Goal: Register for event/course

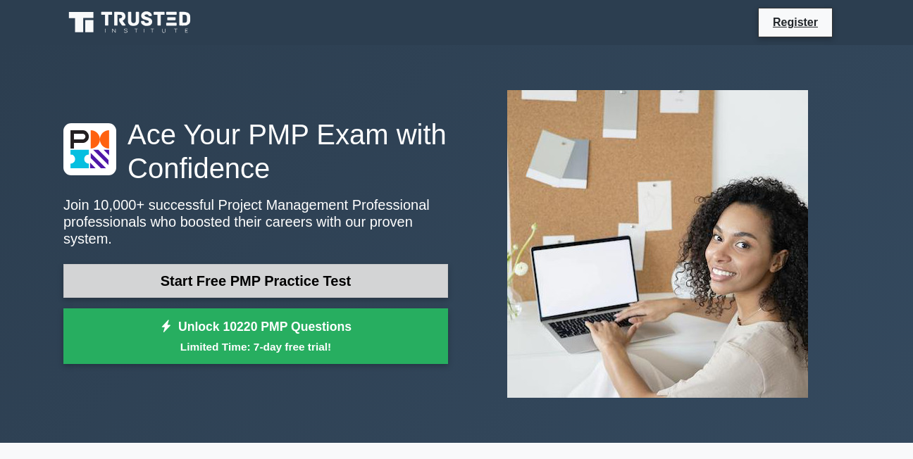
click at [211, 278] on link "Start Free PMP Practice Test" at bounding box center [255, 281] width 385 height 34
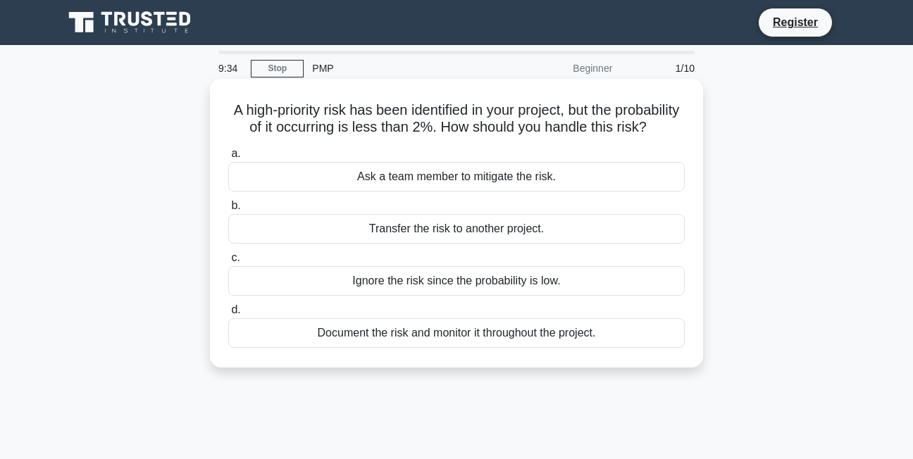
click at [435, 192] on div "Ask a team member to mitigate the risk." at bounding box center [456, 177] width 457 height 30
click at [228, 159] on input "a. Ask a team member to mitigate the risk." at bounding box center [228, 153] width 0 height 9
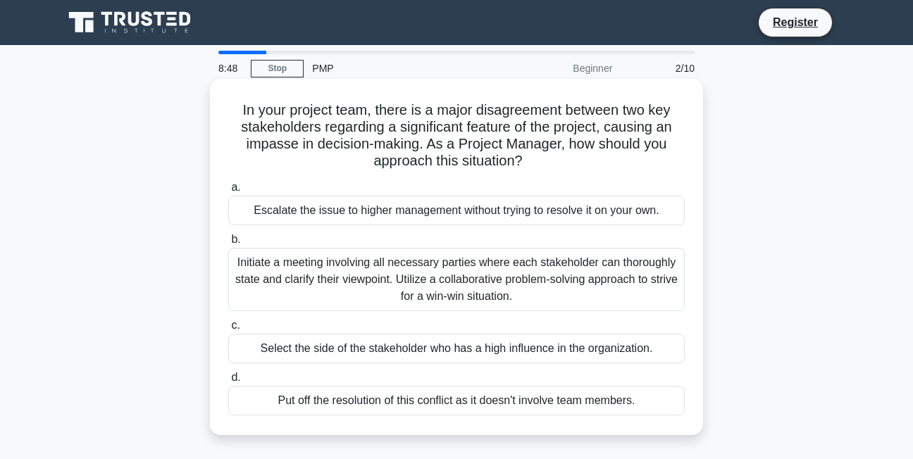
click at [393, 265] on div "Initiate a meeting involving all necessary parties where each stakeholder can t…" at bounding box center [456, 279] width 457 height 63
click at [228, 245] on input "b. Initiate a meeting involving all necessary parties where each stakeholder ca…" at bounding box center [228, 239] width 0 height 9
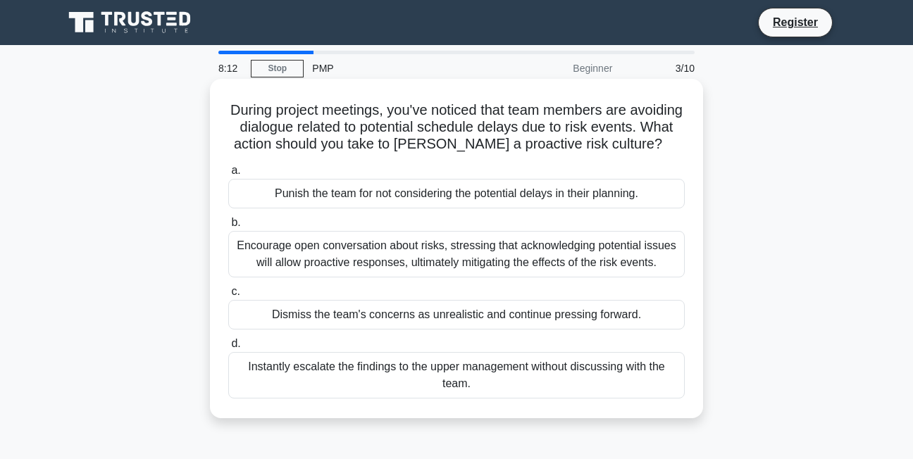
click at [359, 269] on div "Encourage open conversation about risks, stressing that acknowledging potential…" at bounding box center [456, 254] width 457 height 47
click at [228, 228] on input "b. Encourage open conversation about risks, stressing that acknowledging potent…" at bounding box center [228, 222] width 0 height 9
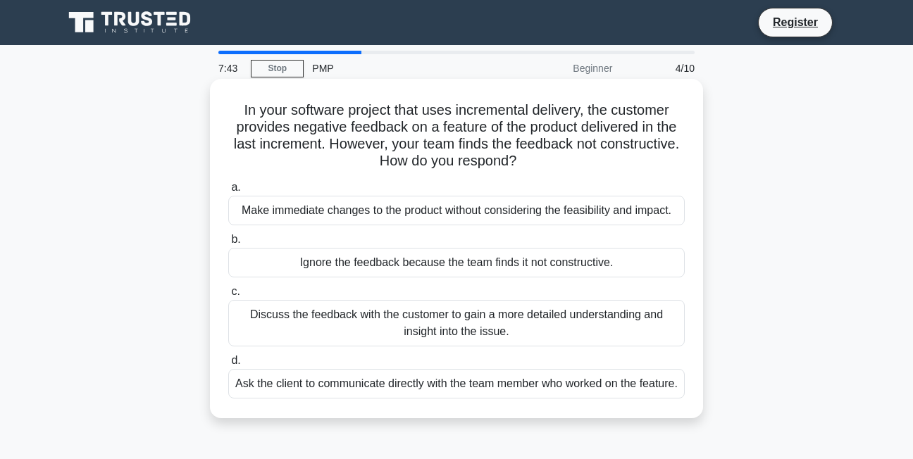
click at [362, 321] on div "Discuss the feedback with the customer to gain a more detailed understanding an…" at bounding box center [456, 323] width 457 height 47
click at [228, 297] on input "c. Discuss the feedback with the customer to gain a more detailed understanding…" at bounding box center [228, 292] width 0 height 9
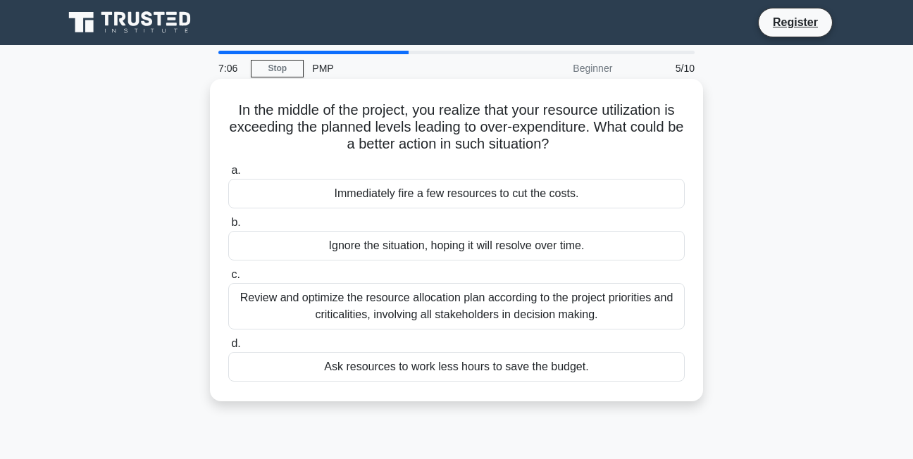
click at [395, 299] on div "Review and optimize the resource allocation plan according to the project prior…" at bounding box center [456, 306] width 457 height 47
click at [228, 280] on input "c. Review and optimize the resource allocation plan according to the project pr…" at bounding box center [228, 275] width 0 height 9
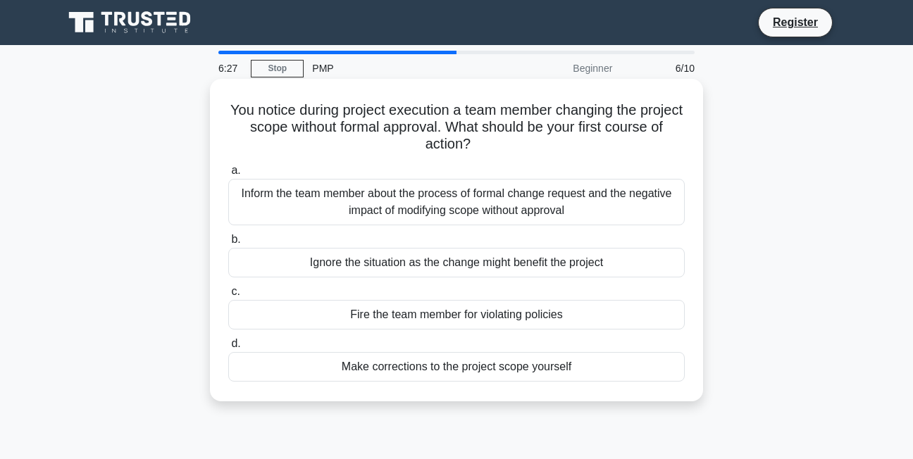
click at [410, 199] on div "Inform the team member about the process of formal change request and the negat…" at bounding box center [456, 202] width 457 height 47
click at [228, 175] on input "a. Inform the team member about the process of formal change request and the ne…" at bounding box center [228, 170] width 0 height 9
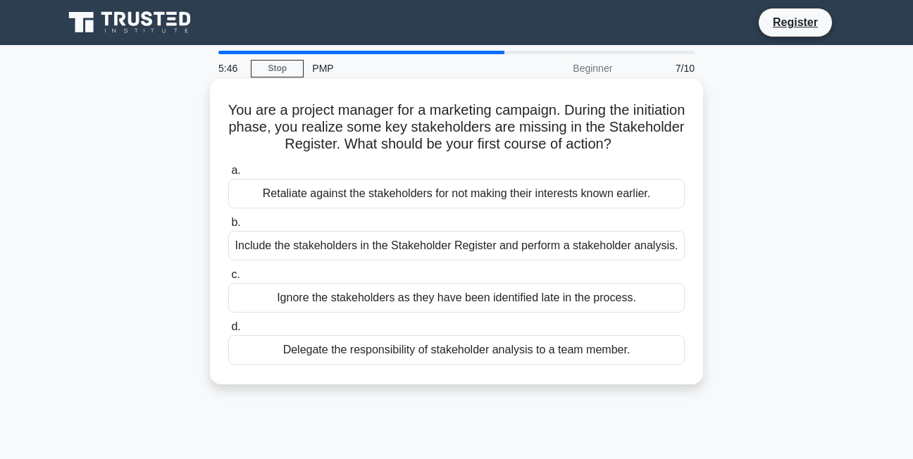
click at [360, 350] on div "Delegate the responsibility of stakeholder analysis to a team member." at bounding box center [456, 350] width 457 height 30
click at [228, 332] on input "d. Delegate the responsibility of stakeholder analysis to a team member." at bounding box center [228, 327] width 0 height 9
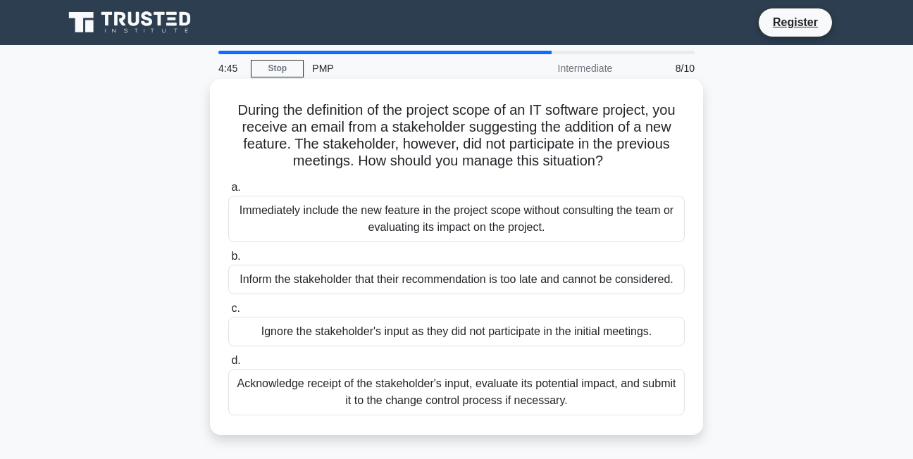
click at [372, 385] on div "Acknowledge receipt of the stakeholder's input, evaluate its potential impact, …" at bounding box center [456, 392] width 457 height 47
click at [228, 366] on input "d. Acknowledge receipt of the stakeholder's input, evaluate its potential impac…" at bounding box center [228, 361] width 0 height 9
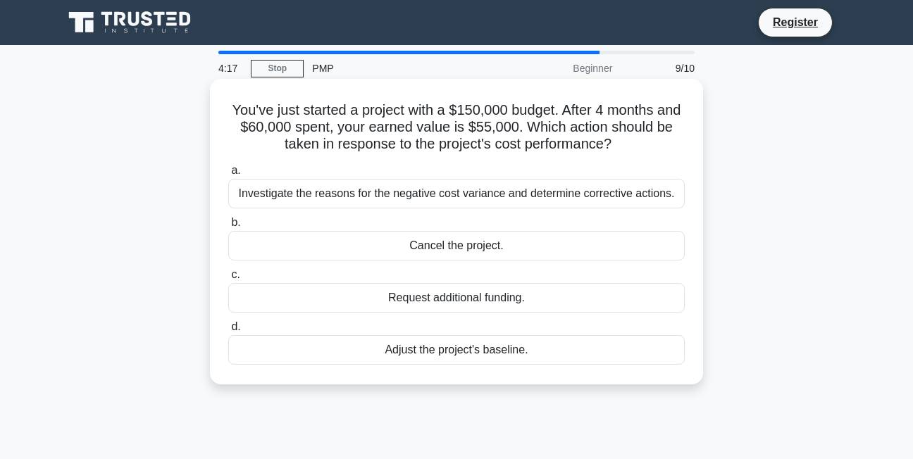
click at [402, 194] on div "Investigate the reasons for the negative cost variance and determine corrective…" at bounding box center [456, 194] width 457 height 30
click at [228, 175] on input "a. Investigate the reasons for the negative cost variance and determine correct…" at bounding box center [228, 170] width 0 height 9
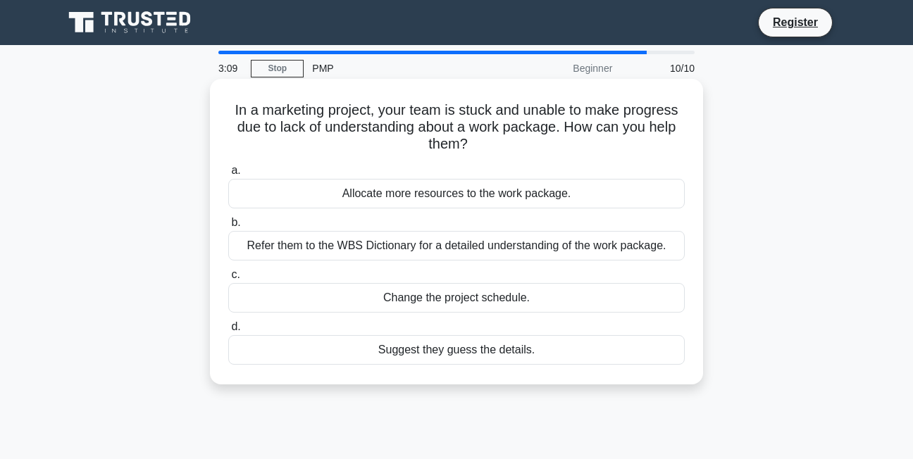
click at [382, 249] on div "Refer them to the WBS Dictionary for a detailed understanding of the work packa…" at bounding box center [456, 246] width 457 height 30
click at [228, 228] on input "b. Refer them to the WBS Dictionary for a detailed understanding of the work pa…" at bounding box center [228, 222] width 0 height 9
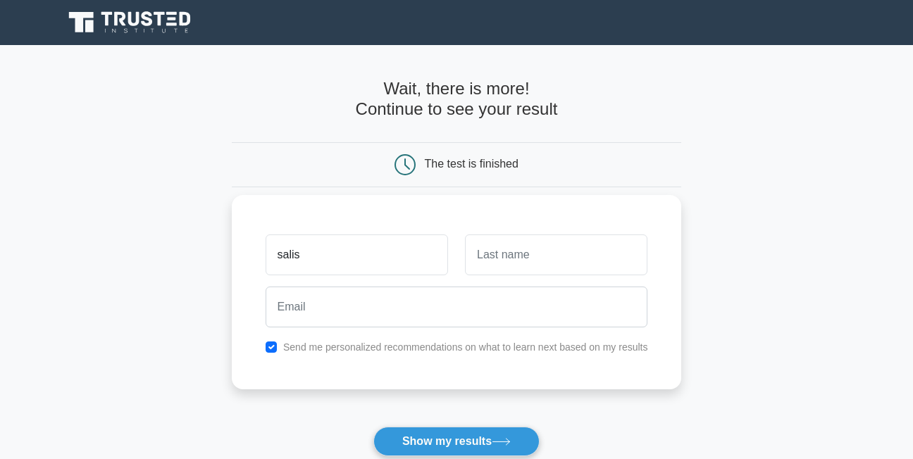
type input "salis"
click at [484, 254] on input "text" at bounding box center [556, 255] width 183 height 41
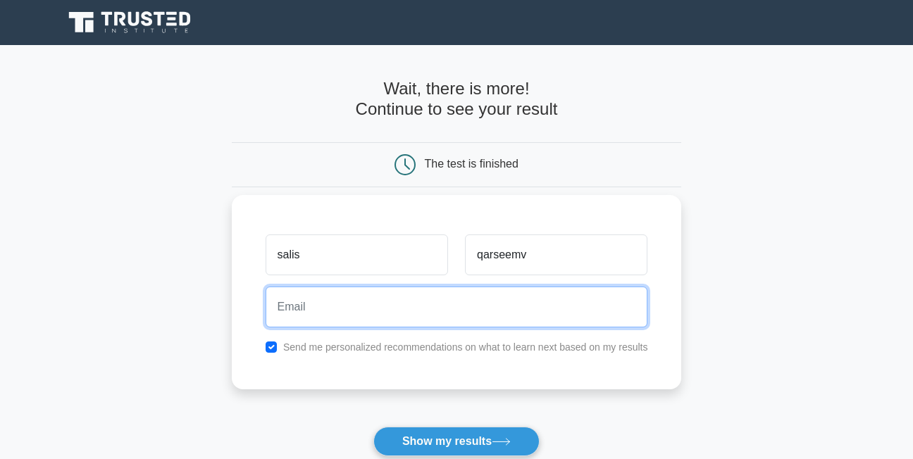
click at [300, 311] on input "email" at bounding box center [457, 307] width 383 height 41
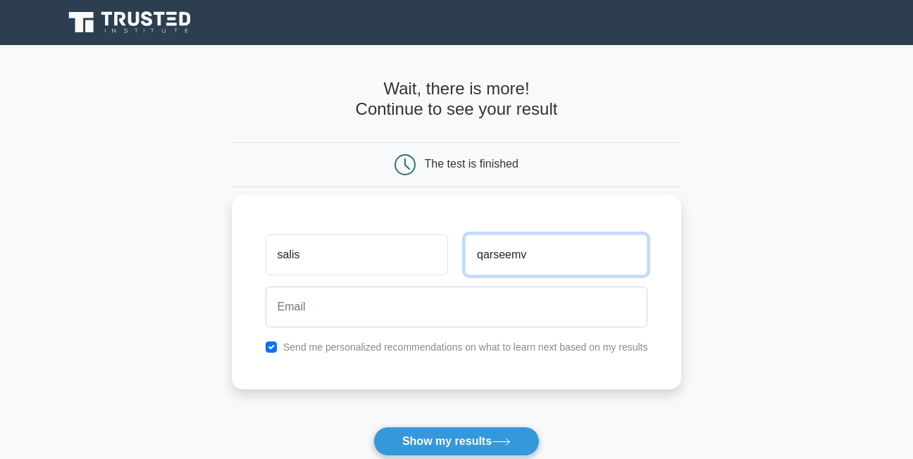
click at [535, 254] on input "qarseemv" at bounding box center [556, 255] width 183 height 41
type input "qarseem"
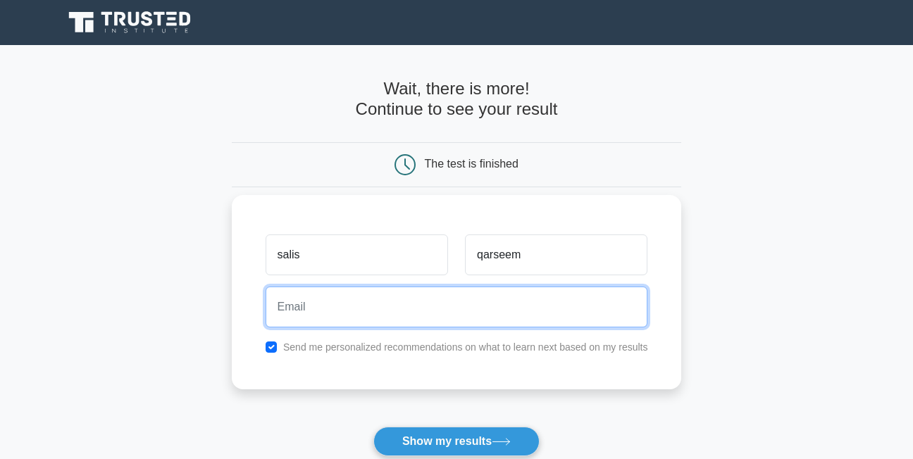
click at [307, 313] on input "email" at bounding box center [457, 307] width 383 height 41
click at [306, 313] on input "email" at bounding box center [457, 307] width 383 height 41
click at [374, 310] on input "virginiakaranja615" at bounding box center [457, 307] width 383 height 41
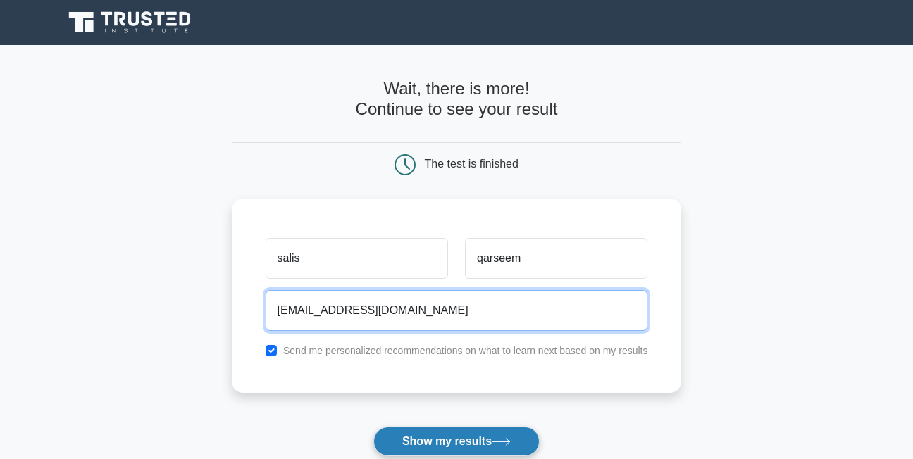
type input "virginiakaranja615@gmail.com"
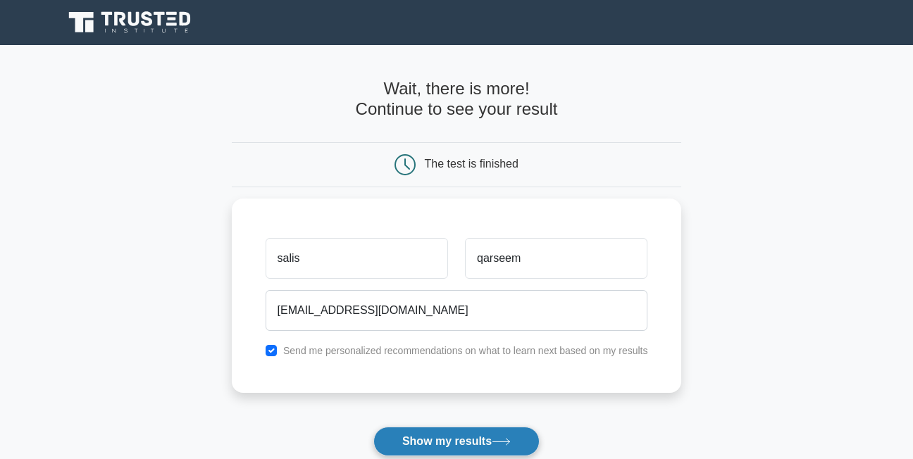
click at [501, 451] on button "Show my results" at bounding box center [456, 442] width 166 height 30
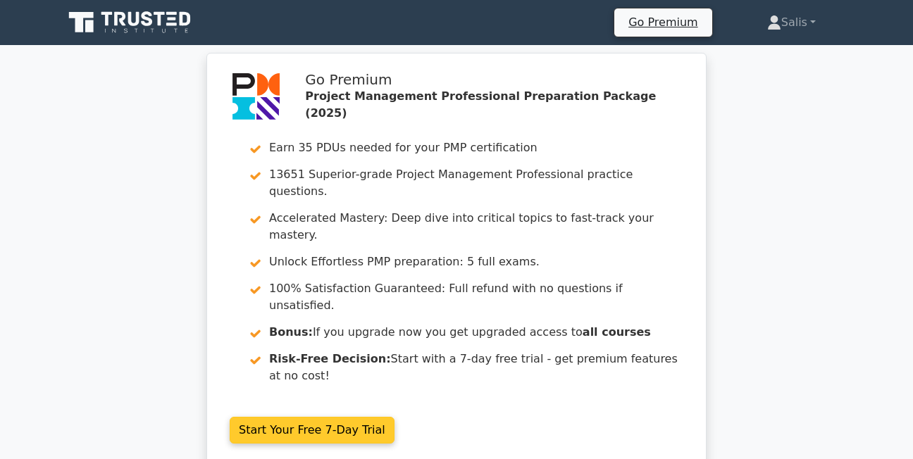
click at [309, 417] on link "Start Your Free 7-Day Trial" at bounding box center [312, 430] width 165 height 27
